Goal: Transaction & Acquisition: Book appointment/travel/reservation

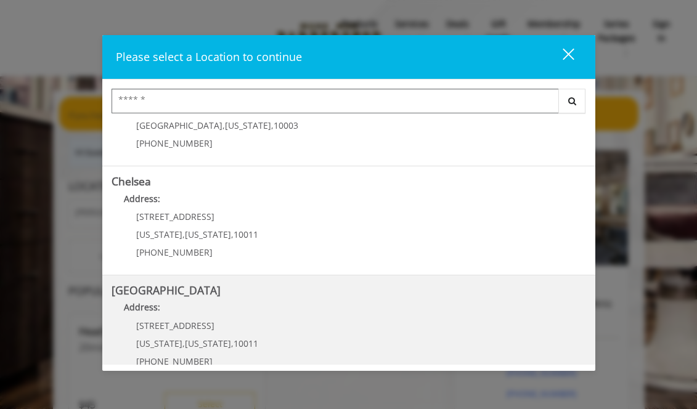
scroll to position [123, 0]
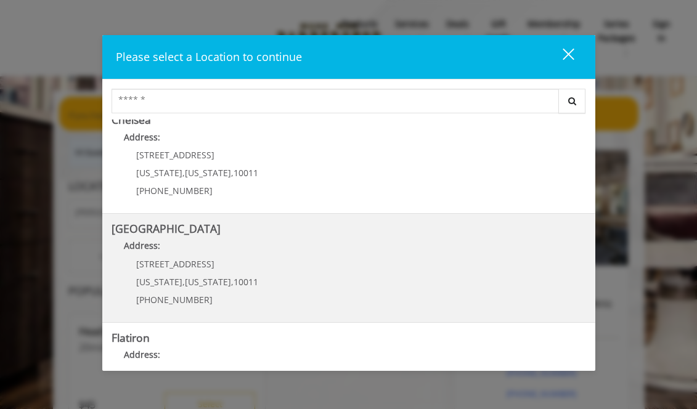
click at [306, 261] on Street "Chelsea 15th Street Address: 267 W 15th St New York , New York , 10011 (646) 85…" at bounding box center [349, 268] width 475 height 90
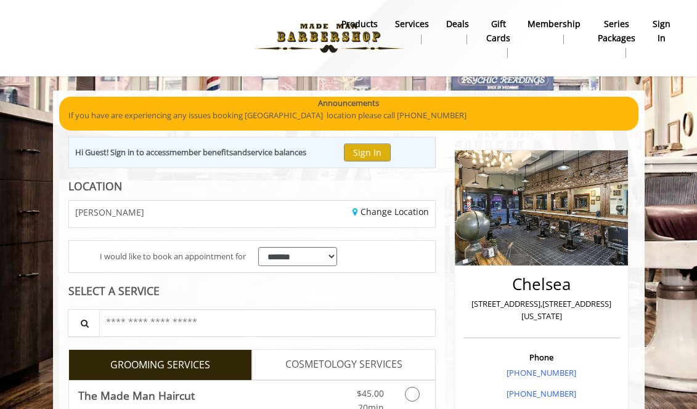
scroll to position [185, 0]
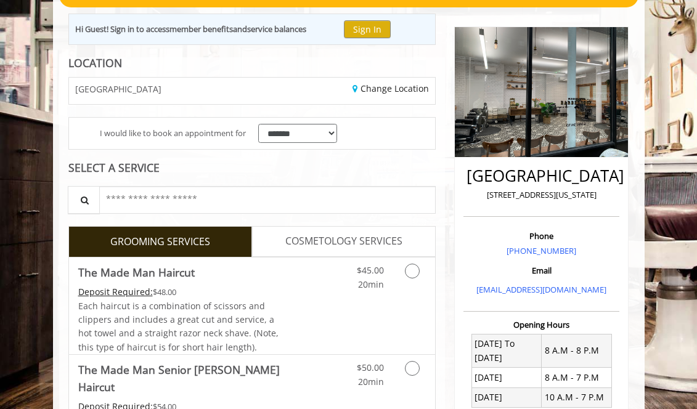
scroll to position [247, 0]
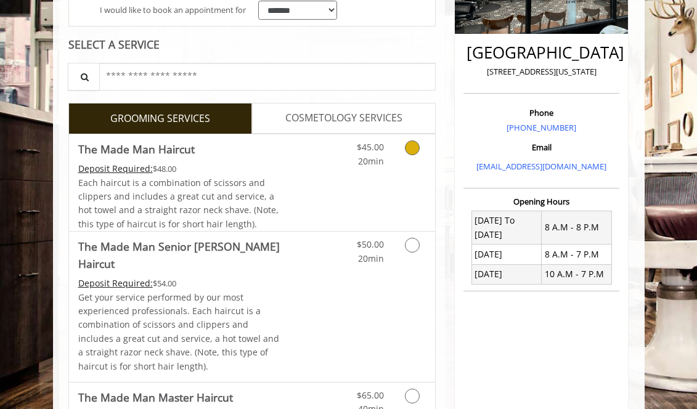
click at [413, 150] on icon "Grooming services" at bounding box center [412, 148] width 15 height 15
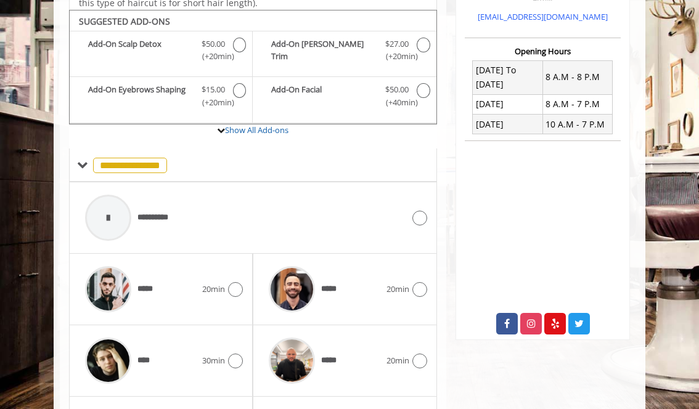
scroll to position [407, 0]
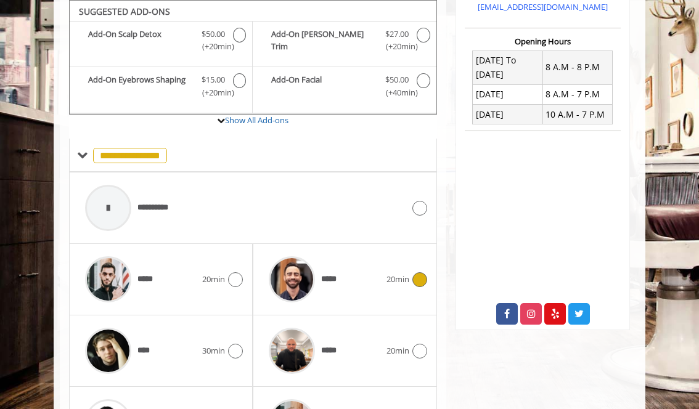
click at [417, 283] on icon at bounding box center [419, 279] width 15 height 15
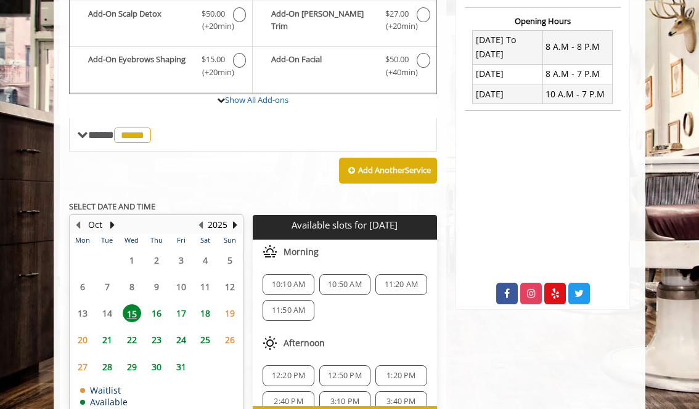
scroll to position [407, 0]
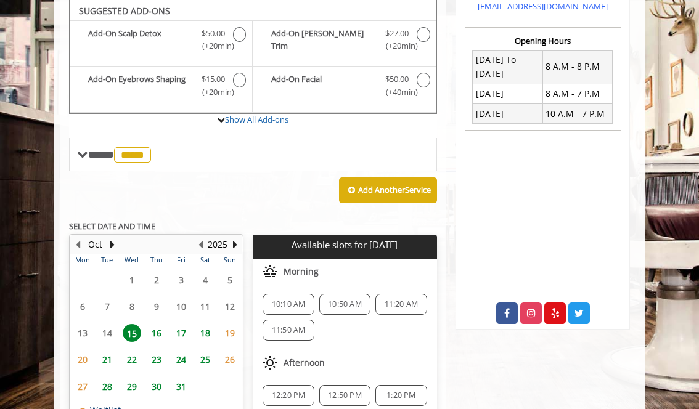
click at [157, 332] on span "16" at bounding box center [156, 333] width 18 height 18
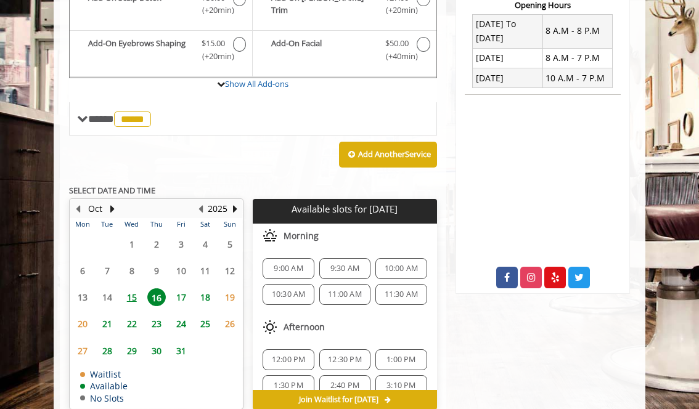
scroll to position [505, 0]
